Goal: Answer question/provide support: Share knowledge or assist other users

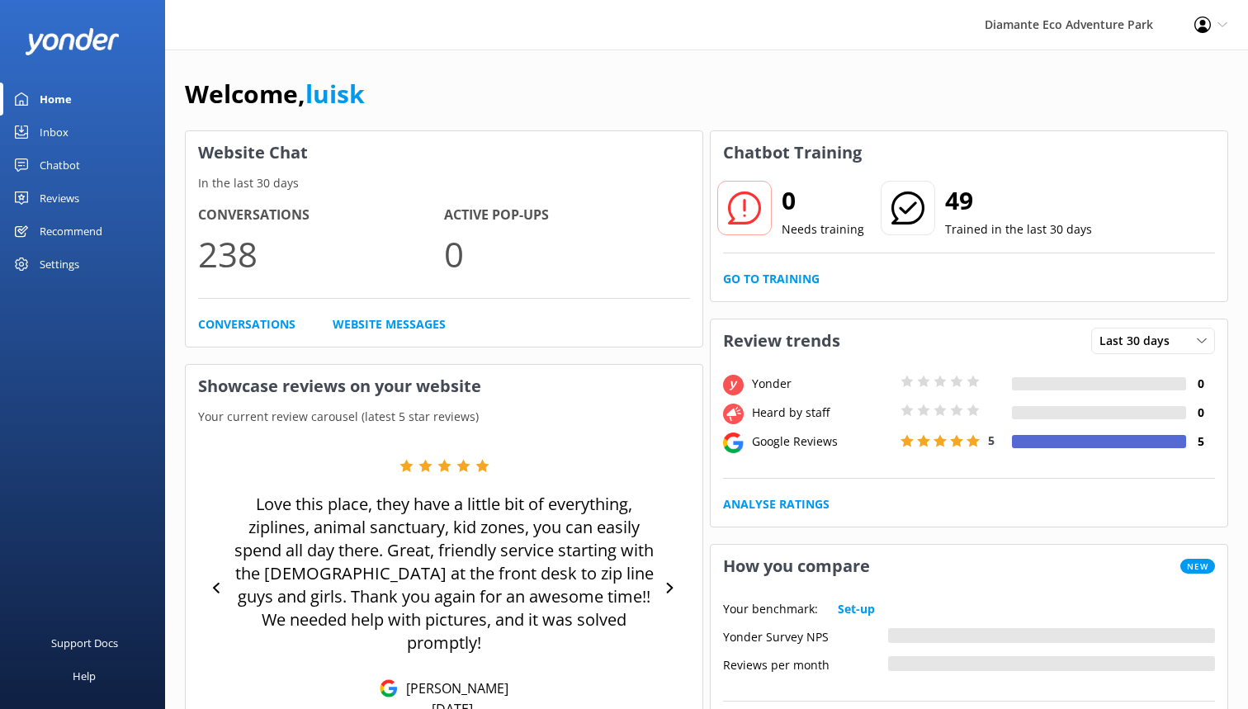
click at [68, 102] on div "Home" at bounding box center [56, 99] width 32 height 33
click at [65, 130] on div "Inbox" at bounding box center [54, 132] width 29 height 33
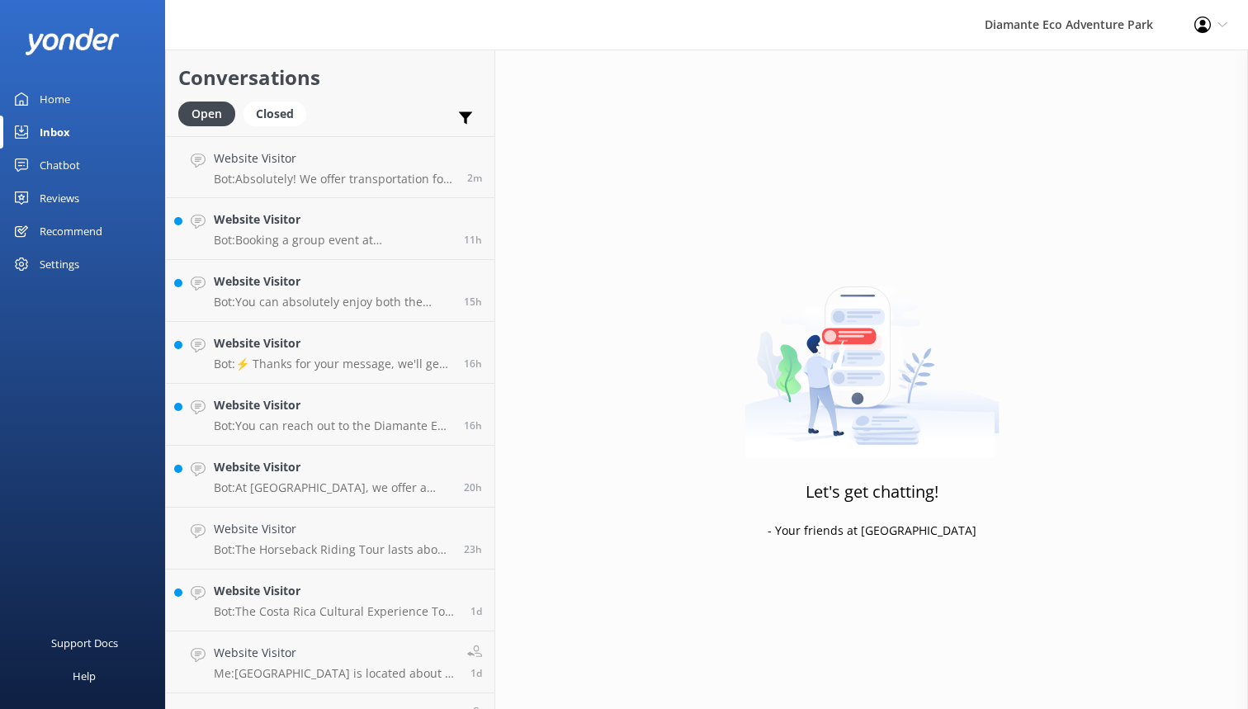
click at [73, 167] on div "Chatbot" at bounding box center [60, 165] width 40 height 33
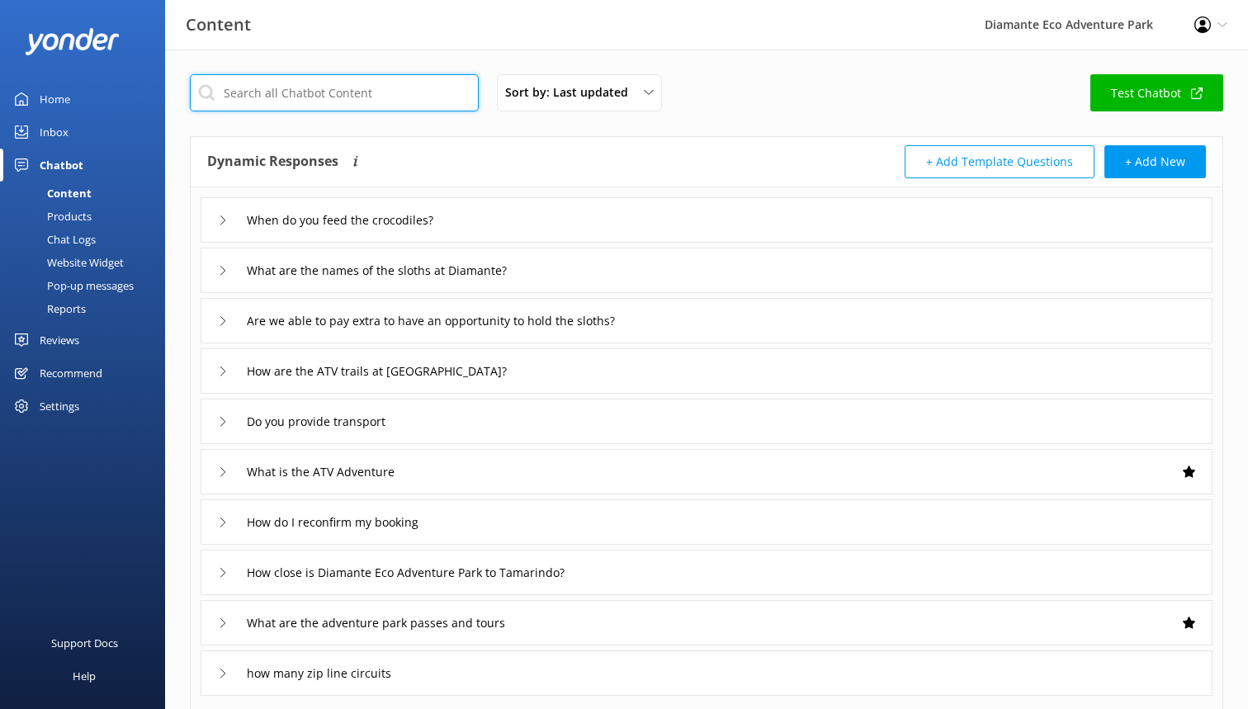
click at [325, 98] on input "text" at bounding box center [334, 92] width 289 height 37
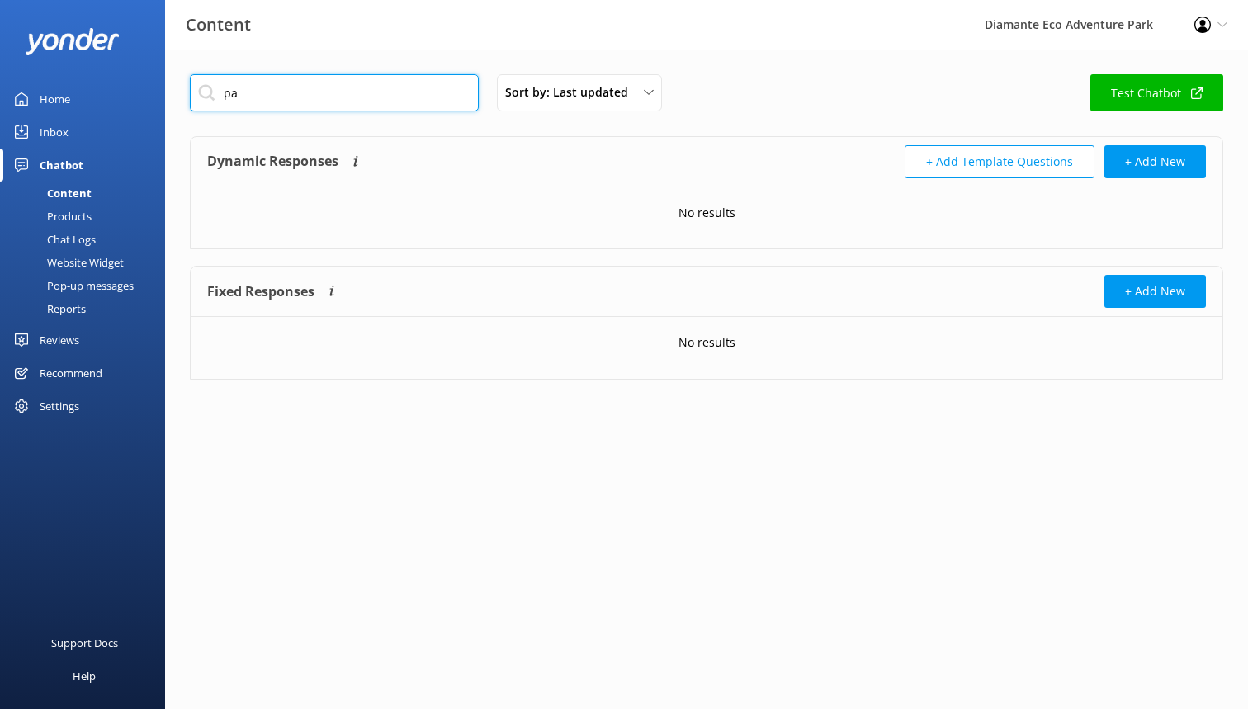
type input "p"
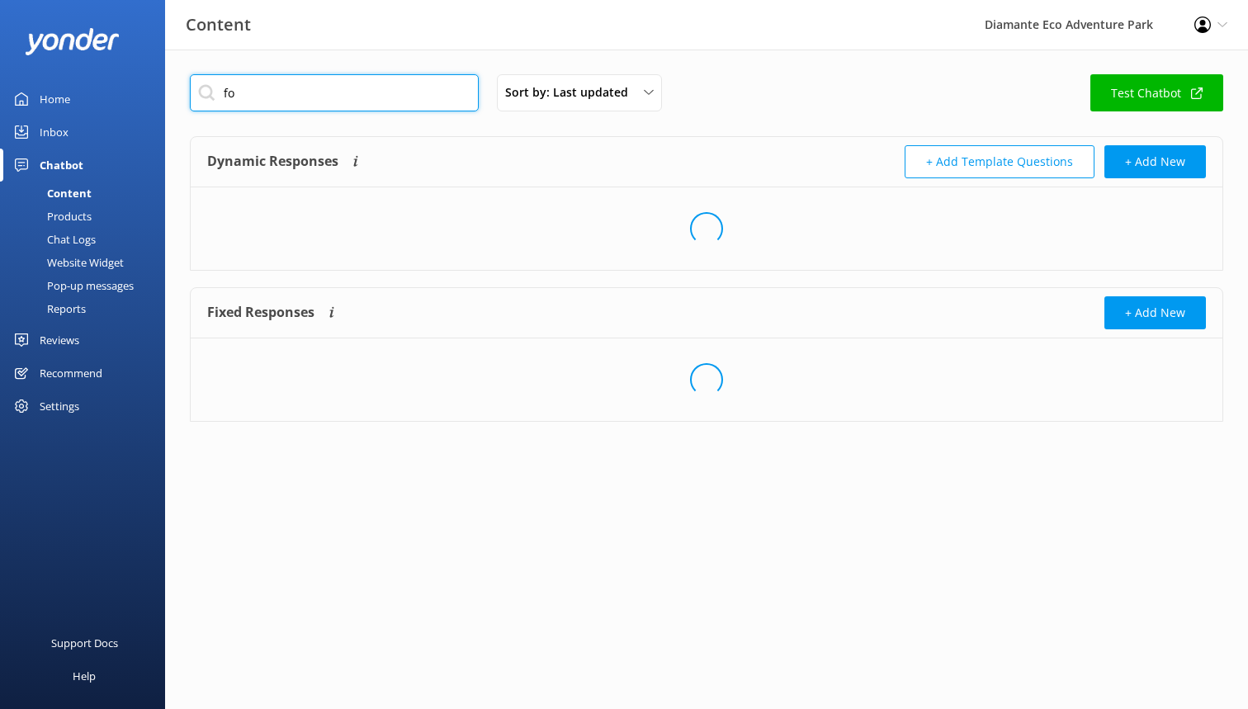
type input "f"
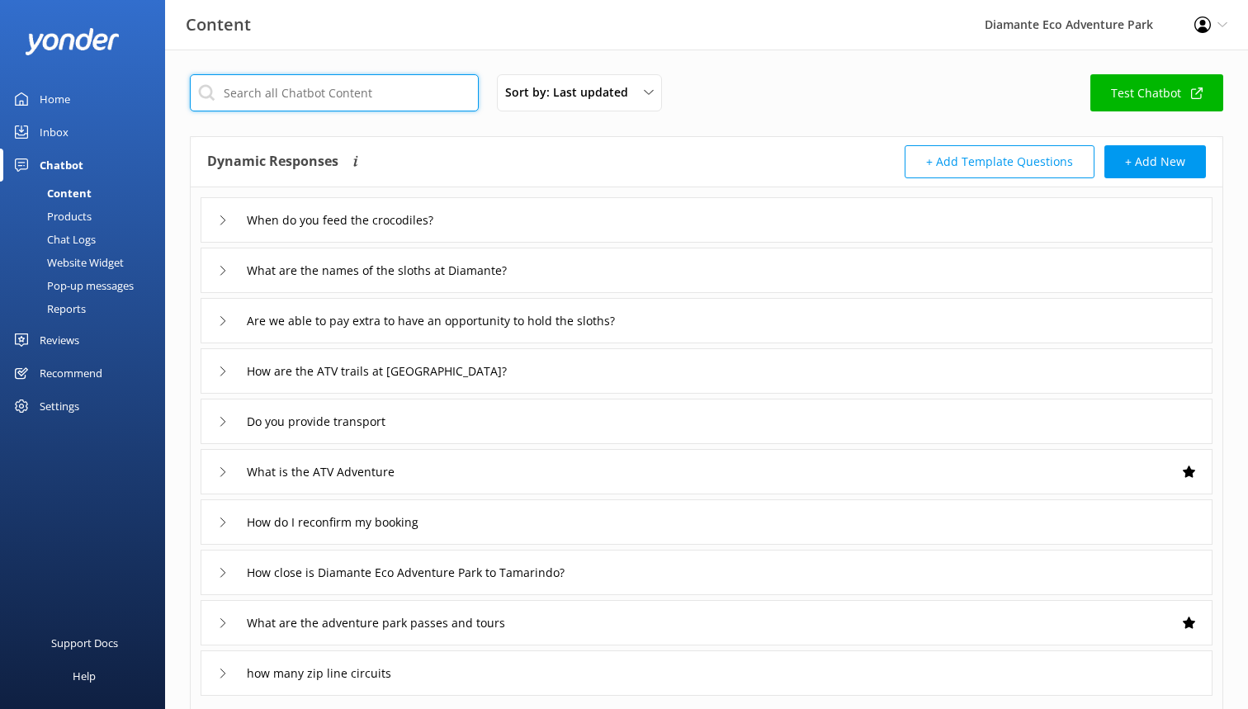
type input "s"
type input "p"
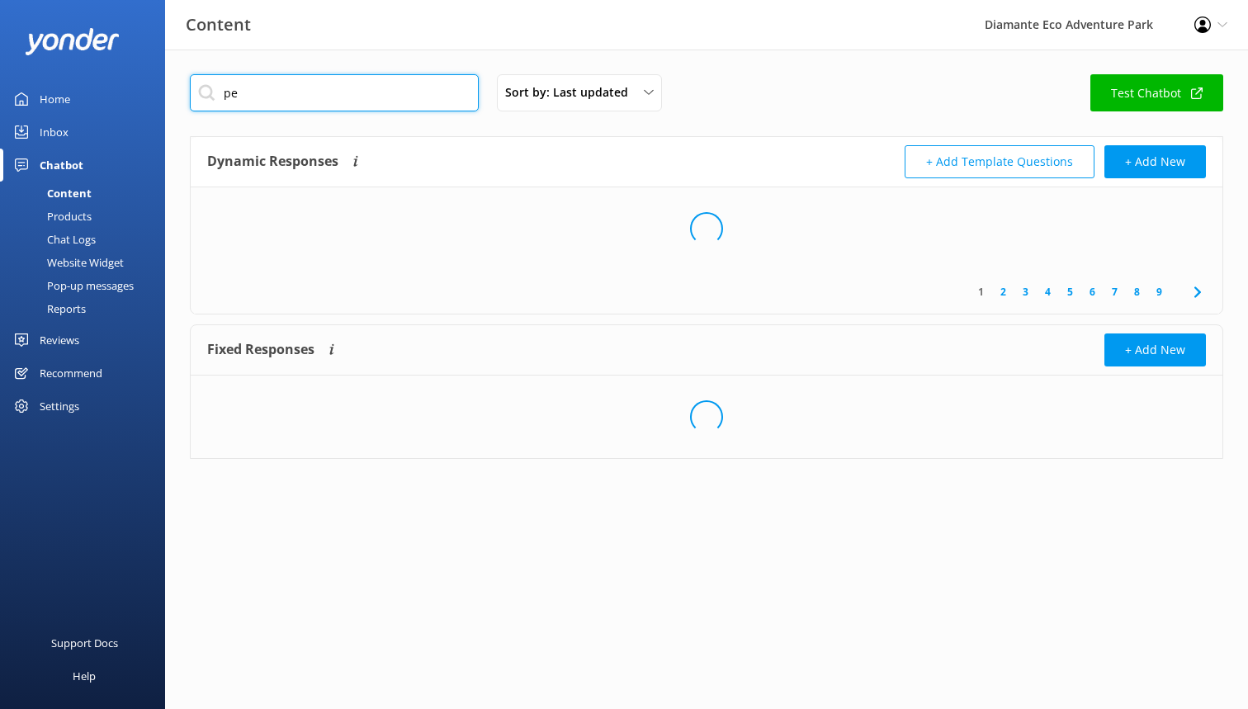
type input "p"
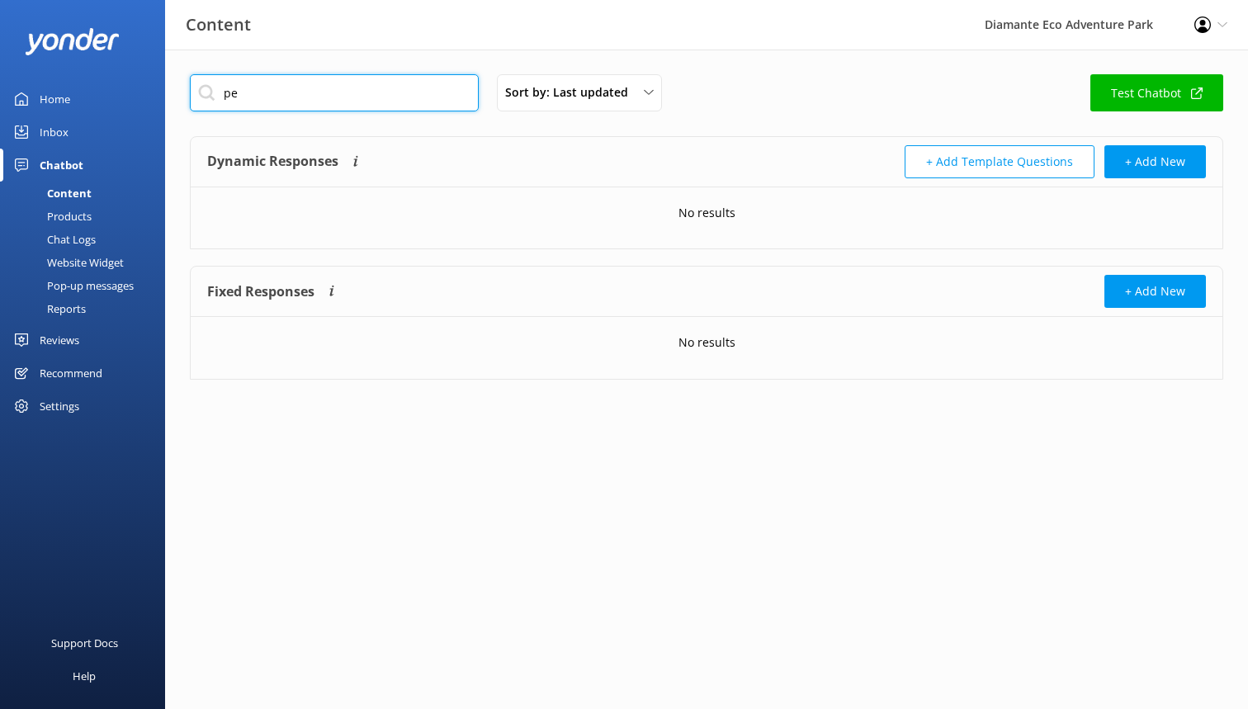
type input "p"
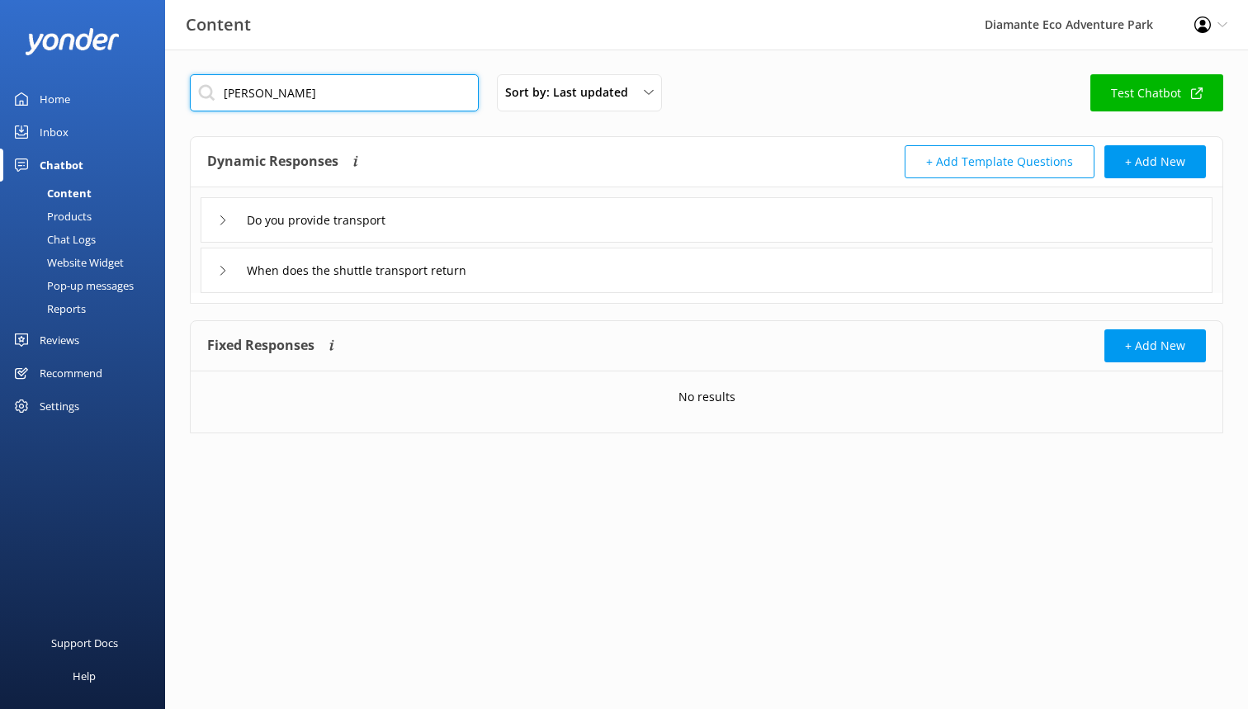
type input "[PERSON_NAME]"
click at [220, 275] on icon at bounding box center [223, 271] width 10 height 10
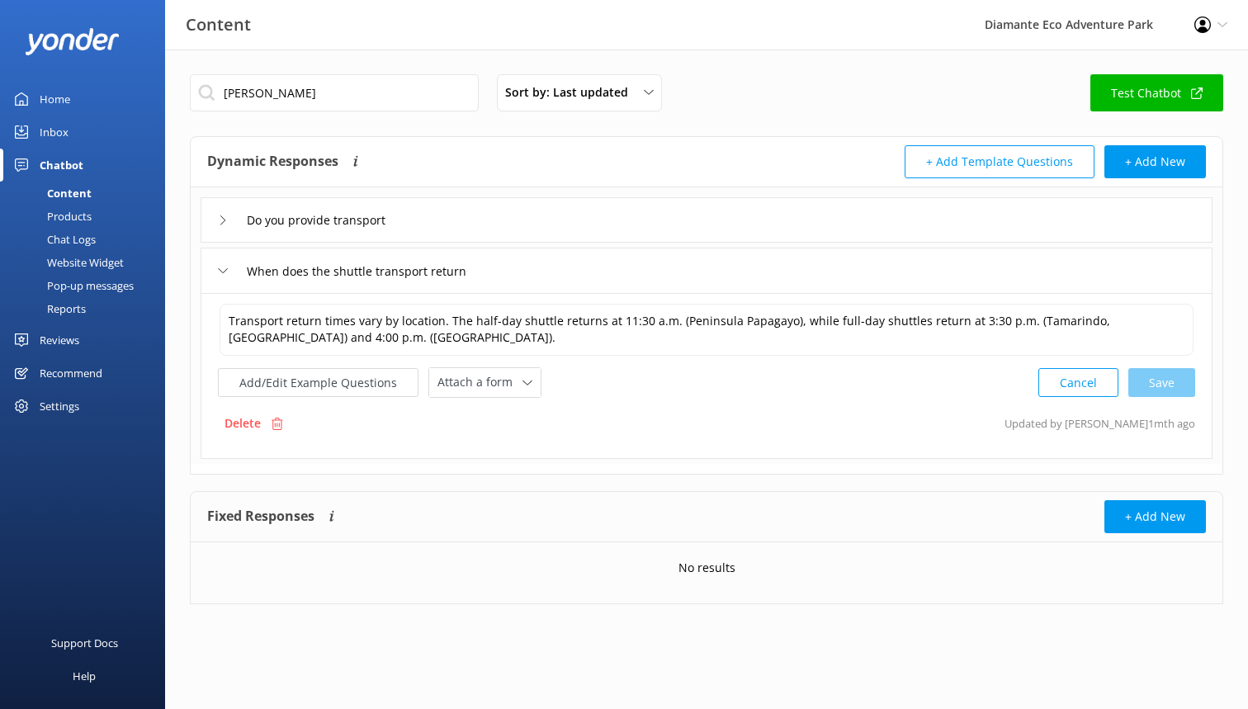
click at [216, 211] on div "Do you provide transport" at bounding box center [707, 219] width 1012 height 45
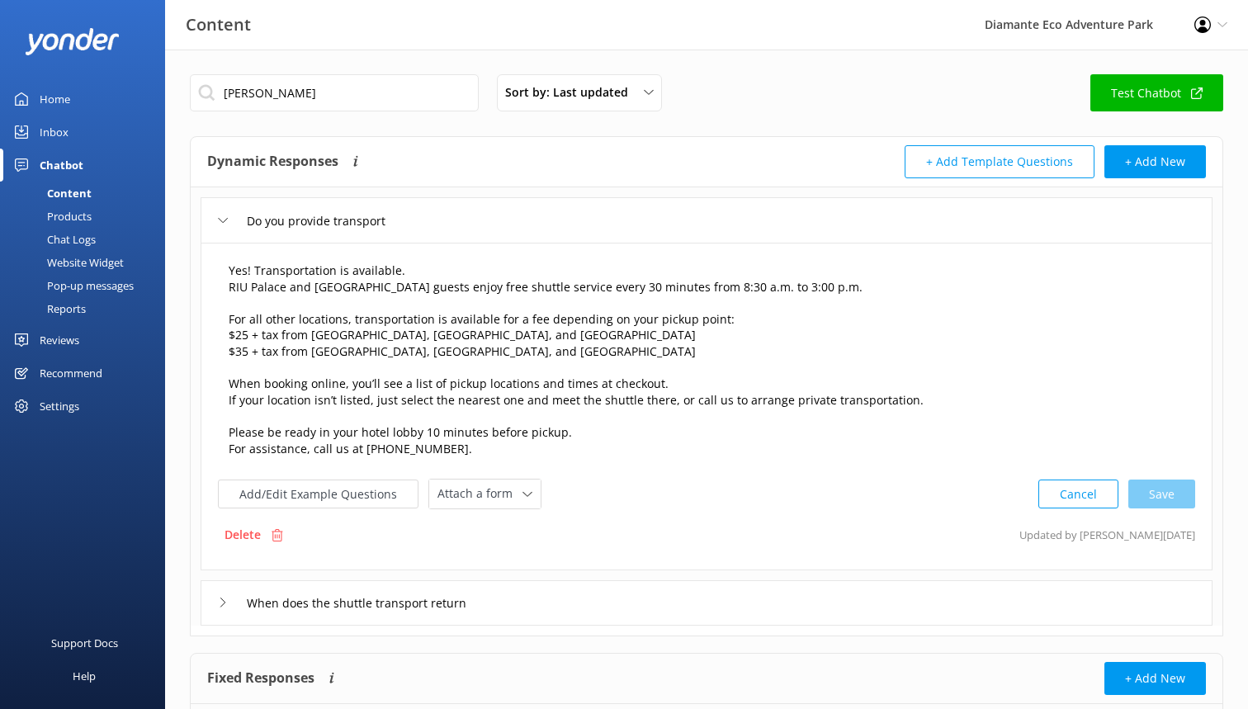
click at [281, 334] on textarea "Yes! Transportation is available. RIU Palace and [GEOGRAPHIC_DATA] guests enjoy…" at bounding box center [707, 360] width 974 height 214
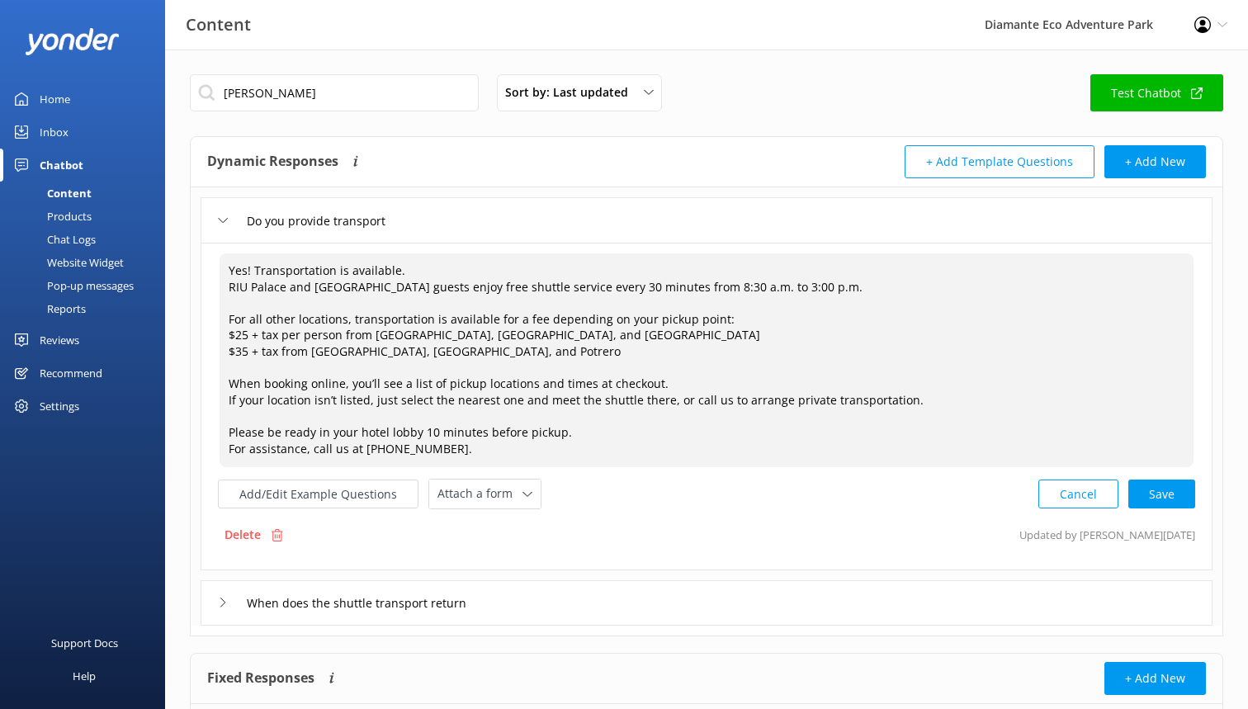
click at [281, 353] on textarea "Yes! Transportation is available. RIU Palace and [GEOGRAPHIC_DATA] guests enjoy…" at bounding box center [707, 360] width 974 height 214
type textarea "Yes! Transportation is available. RIU Palace and [GEOGRAPHIC_DATA] guests enjoy…"
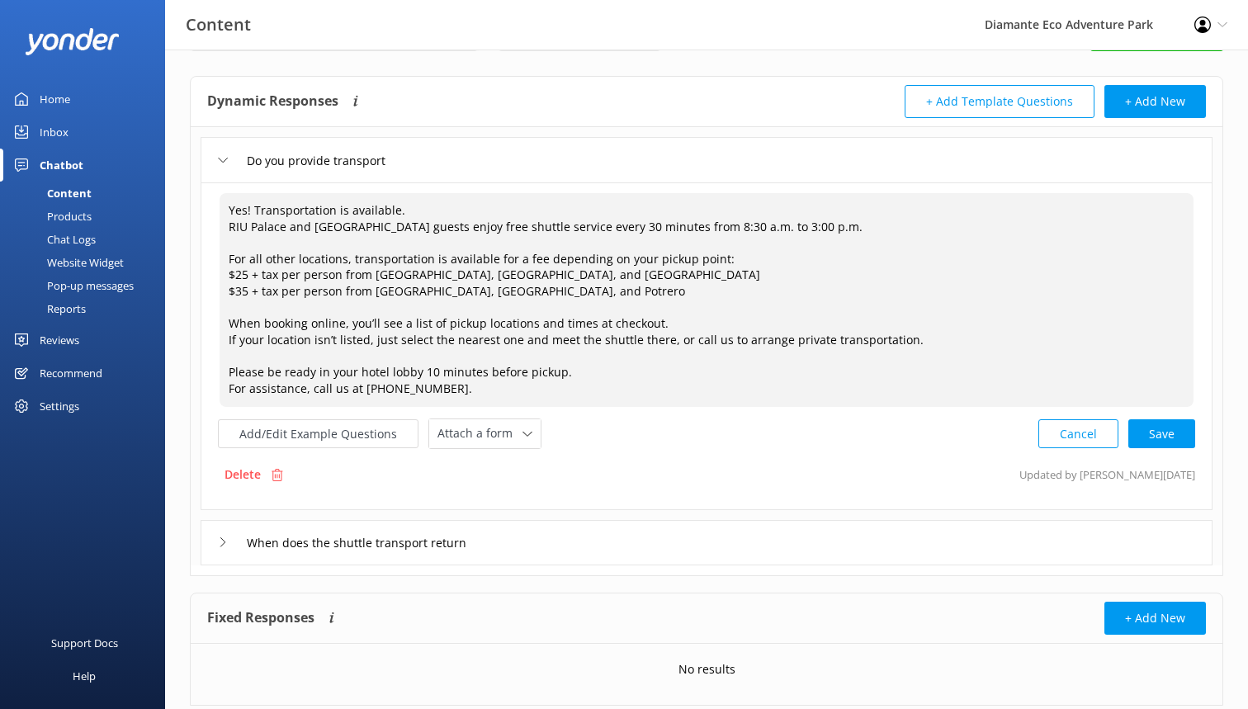
scroll to position [70, 0]
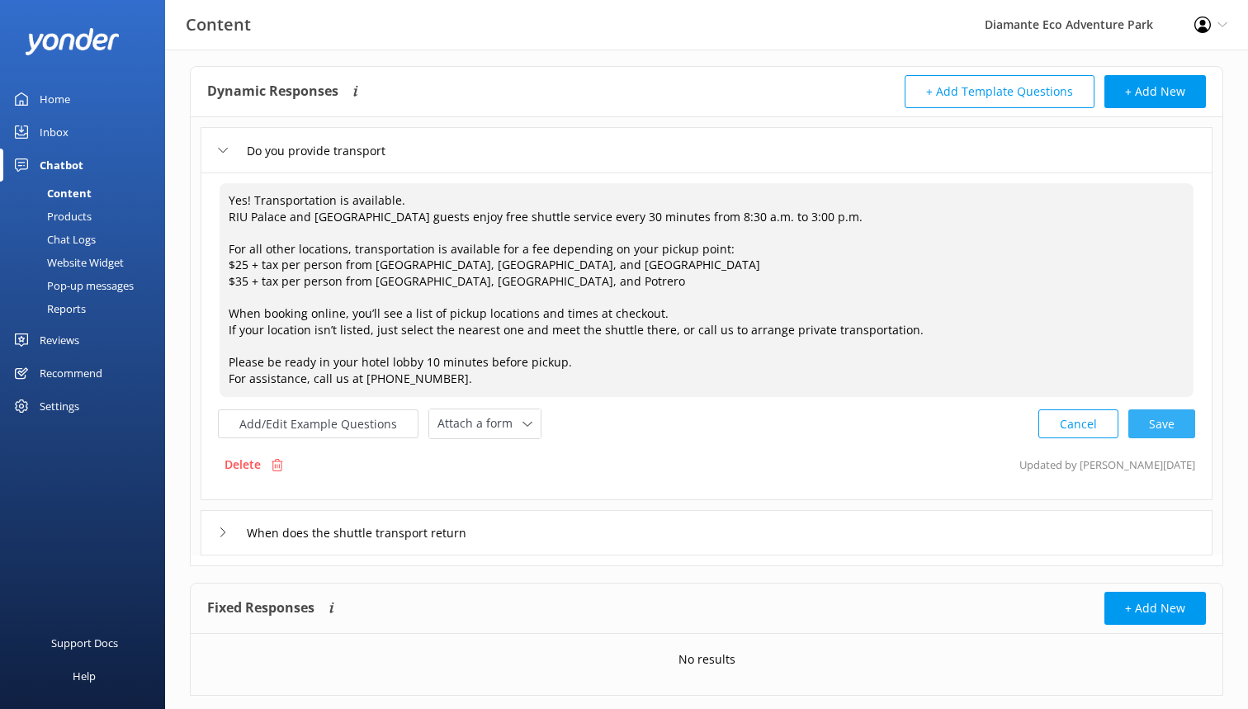
click at [1162, 409] on div "Cancel Save" at bounding box center [1117, 424] width 157 height 31
